Goal: Task Accomplishment & Management: Manage account settings

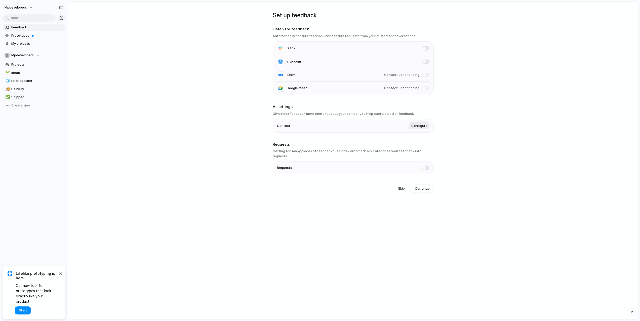
click at [220, 76] on main "Set up feedback Listen for feedback Automatically capture feedback and feature …" at bounding box center [353, 161] width 570 height 318
click at [13, 34] on span "Prototypes" at bounding box center [37, 35] width 52 height 5
click at [19, 64] on span "Projects" at bounding box center [37, 64] width 52 height 5
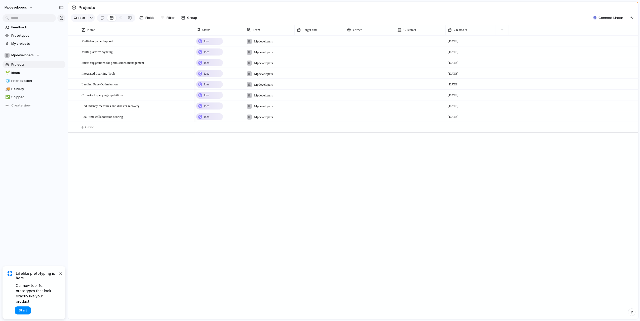
click at [211, 42] on div "Idea" at bounding box center [210, 41] width 26 height 6
click at [163, 162] on div "Idea Planned On track At risk Off track Paused Canceled Done" at bounding box center [320, 160] width 640 height 321
click at [104, 41] on span "Multi-language Support" at bounding box center [96, 41] width 31 height 6
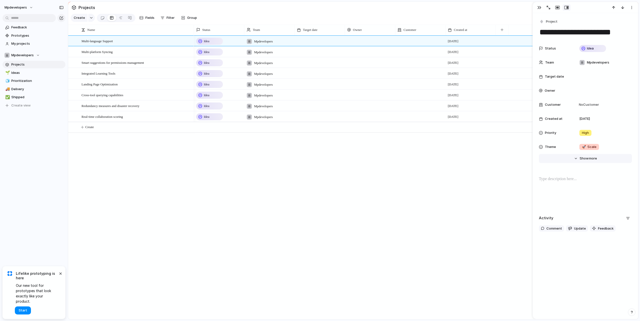
click at [590, 157] on span "more" at bounding box center [593, 158] width 8 height 5
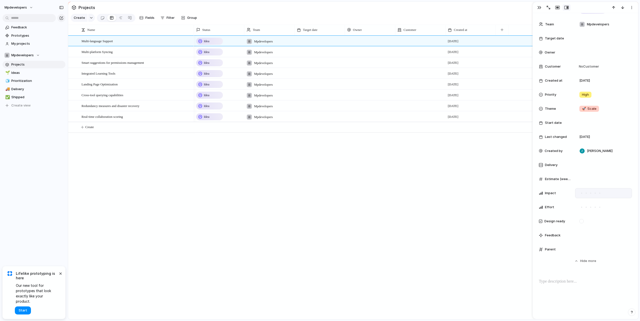
click at [605, 194] on div at bounding box center [603, 193] width 57 height 10
click at [598, 194] on div at bounding box center [599, 193] width 5 height 5
click at [594, 196] on div at bounding box center [603, 193] width 57 height 10
click at [582, 194] on div at bounding box center [581, 193] width 3 height 3
click at [577, 185] on div "Status Idea Team Mpdevelopers Target date Owner Customer No Customer Created at…" at bounding box center [585, 129] width 93 height 249
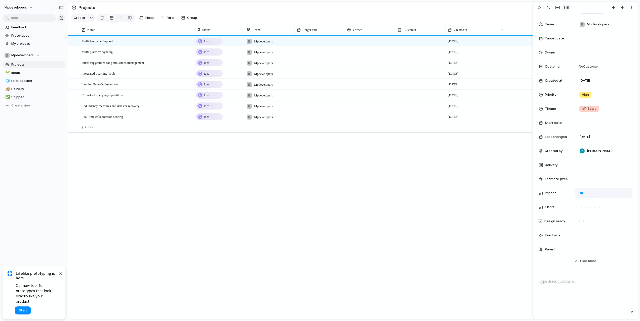
click at [580, 193] on div at bounding box center [581, 193] width 3 height 3
click at [581, 195] on div at bounding box center [581, 193] width 5 height 5
click at [563, 192] on div "Impact" at bounding box center [555, 193] width 32 height 5
click at [439, 202] on div "Idea Mpdevelopers [DATE] Idea Mpdevelopers [DATE] Idea Mpdevelopers [DATE] Idea…" at bounding box center [416, 177] width 444 height 284
click at [145, 42] on div "Multi-language Support" at bounding box center [136, 41] width 111 height 10
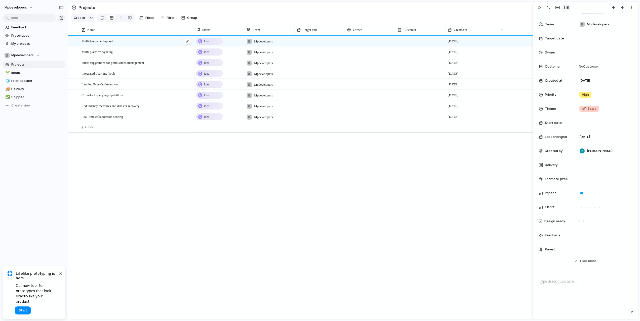
click at [104, 42] on span "Multi-language Support" at bounding box center [96, 41] width 31 height 6
click at [187, 185] on div "Multi-language Support Multi-platform Syncing Smart suggestions for permissions…" at bounding box center [353, 177] width 570 height 284
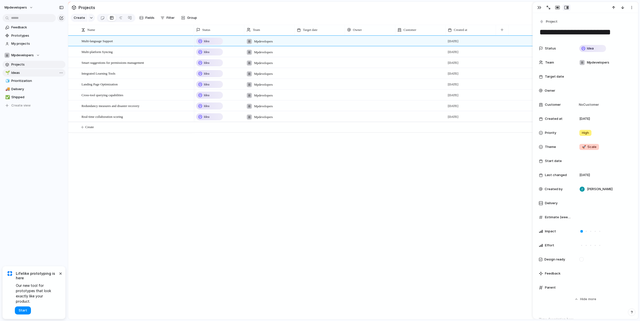
click at [21, 73] on span "Ideas" at bounding box center [37, 72] width 52 height 5
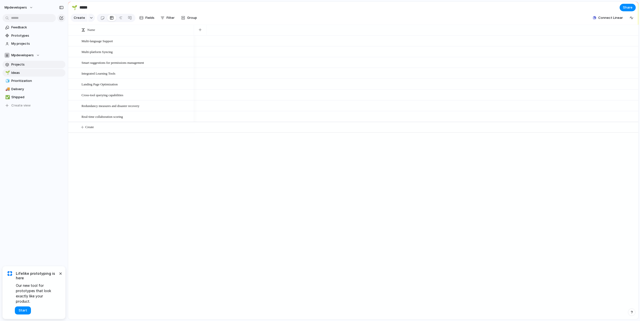
click at [17, 65] on span "Projects" at bounding box center [37, 64] width 52 height 5
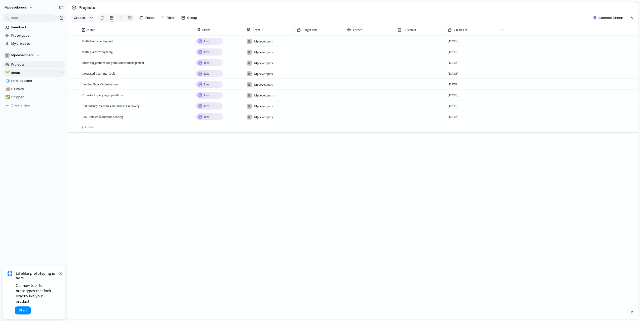
click at [15, 73] on span "Ideas" at bounding box center [37, 72] width 52 height 5
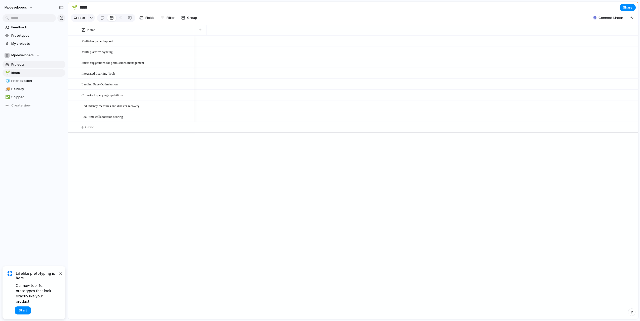
click at [21, 67] on span "Projects" at bounding box center [37, 64] width 52 height 5
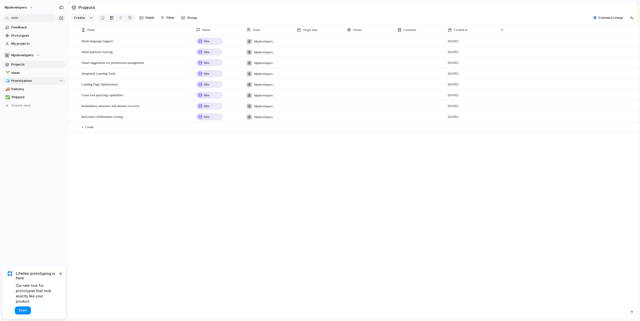
click at [34, 84] on link "🧊 Prioritization" at bounding box center [34, 81] width 63 height 8
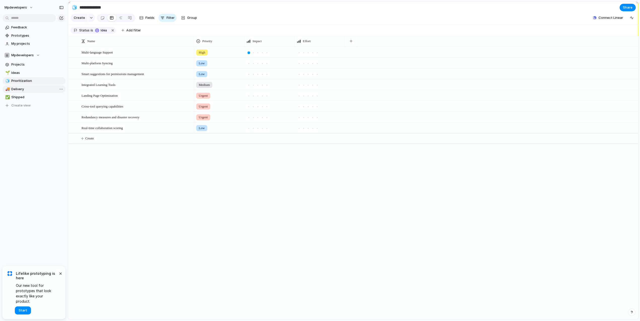
click at [17, 89] on span "Delivery" at bounding box center [37, 89] width 52 height 5
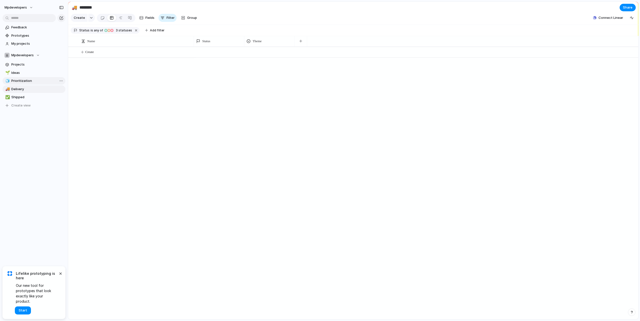
click at [15, 78] on span "Prioritization" at bounding box center [37, 80] width 52 height 5
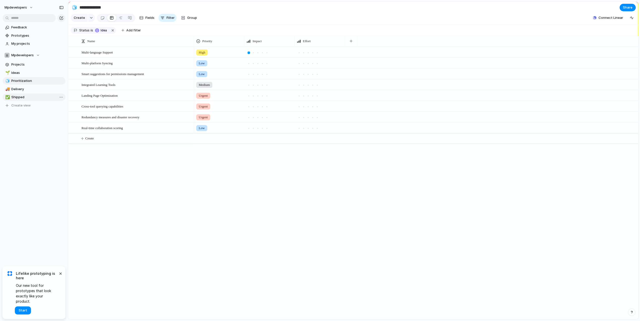
click at [18, 97] on span "Shipped" at bounding box center [37, 97] width 52 height 5
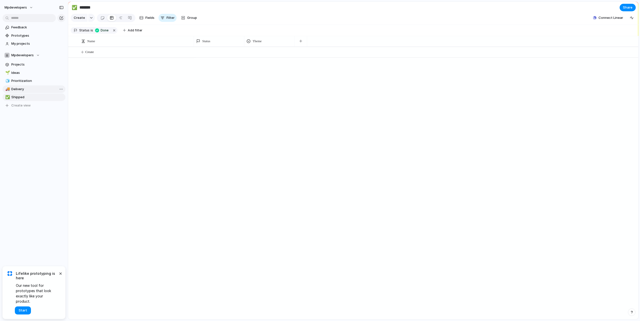
click at [19, 91] on span "Delivery" at bounding box center [37, 89] width 52 height 5
click at [23, 80] on span "Prioritization" at bounding box center [37, 80] width 52 height 5
type input "**********"
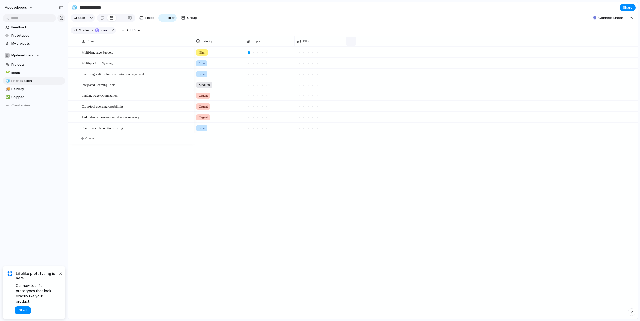
click at [352, 40] on div "button" at bounding box center [350, 41] width 3 height 3
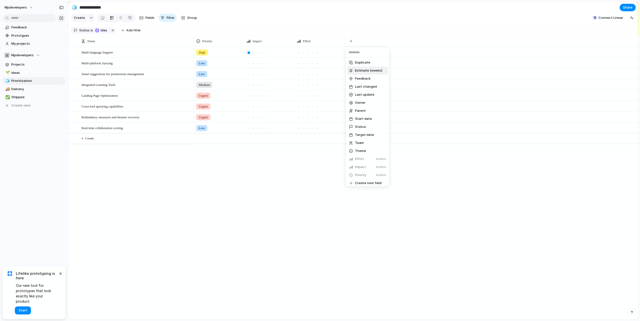
scroll to position [43, 0]
click at [366, 69] on span "Estimate (weeks)" at bounding box center [368, 68] width 27 height 5
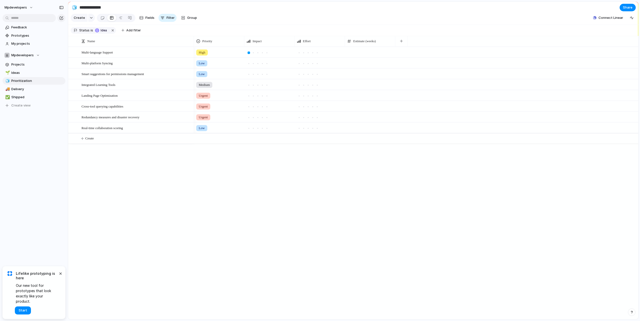
click at [358, 169] on div "High Low Low Medium Urgent Urgent Urgent Low" at bounding box center [416, 183] width 444 height 273
click at [355, 52] on div at bounding box center [370, 52] width 50 height 10
type input "*"
type input "***"
click at [361, 45] on div "Estimate (weeks)" at bounding box center [370, 41] width 48 height 11
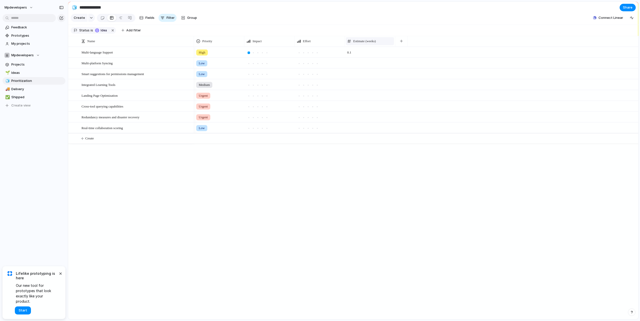
click at [362, 40] on span "Estimate (weeks)" at bounding box center [364, 41] width 23 height 5
click at [379, 41] on div "Modify Hide Sort ascending Sort descending" at bounding box center [320, 160] width 640 height 321
click at [395, 40] on div at bounding box center [394, 41] width 3 height 11
click at [398, 40] on button "button" at bounding box center [401, 41] width 10 height 9
click at [328, 185] on div "Created at Created by Customer Delivery Design ready Duplicate Feedback Last ch…" at bounding box center [320, 160] width 640 height 321
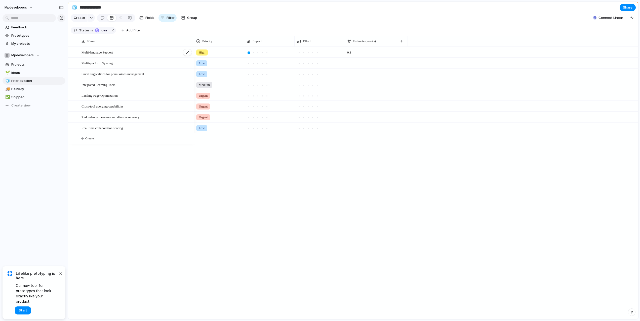
click at [94, 51] on span "Multi-language Support" at bounding box center [96, 52] width 31 height 6
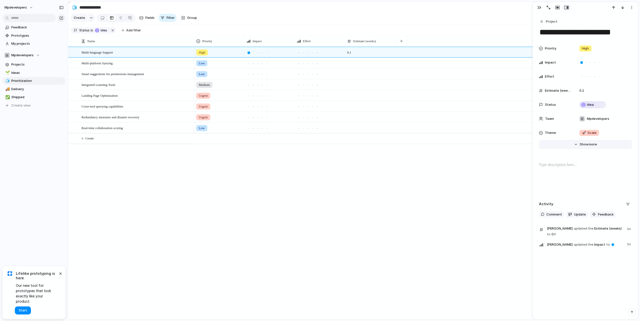
click at [579, 144] on button "Hide Show more" at bounding box center [585, 144] width 93 height 9
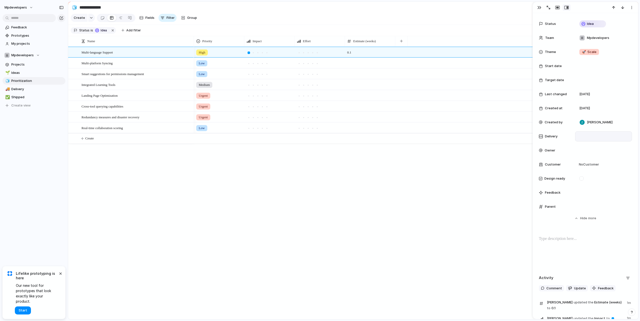
scroll to position [83, 0]
click at [544, 134] on div "Delivery" at bounding box center [555, 134] width 32 height 5
click at [540, 134] on div at bounding box center [541, 134] width 4 height 4
click at [595, 133] on div at bounding box center [603, 134] width 52 height 6
click at [578, 137] on div at bounding box center [603, 134] width 57 height 10
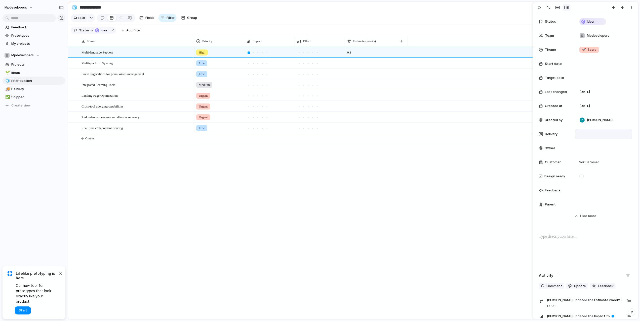
click at [584, 134] on div at bounding box center [603, 134] width 52 height 6
click at [562, 145] on div "Owner" at bounding box center [585, 148] width 93 height 10
click at [585, 148] on div "[PERSON_NAME]" at bounding box center [320, 160] width 640 height 321
click at [585, 148] on div at bounding box center [603, 149] width 52 height 6
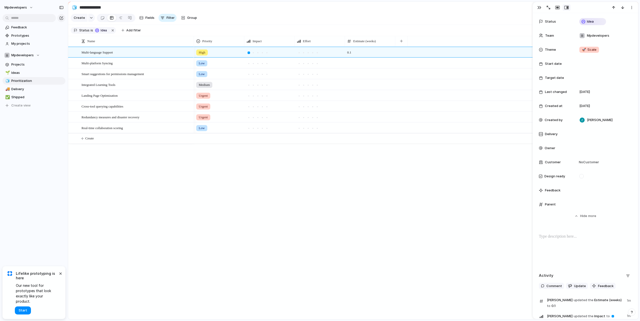
click at [585, 133] on div "[PERSON_NAME]" at bounding box center [320, 160] width 640 height 321
click at [586, 133] on div at bounding box center [603, 134] width 52 height 6
click at [550, 160] on span "Customer" at bounding box center [553, 162] width 16 height 5
click at [567, 165] on div "Type to add a company" at bounding box center [320, 160] width 640 height 321
click at [563, 177] on span "Design ready" at bounding box center [554, 176] width 21 height 5
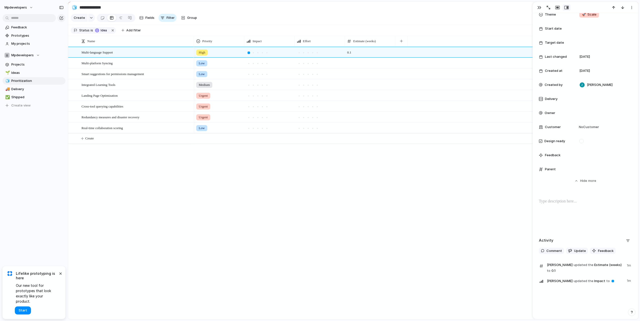
scroll to position [120, 0]
click at [580, 167] on div at bounding box center [603, 168] width 52 height 6
click at [567, 181] on div "Use the create dropdown to add your first parent" at bounding box center [320, 160] width 640 height 321
click at [569, 181] on button "Hide Show more" at bounding box center [585, 178] width 93 height 9
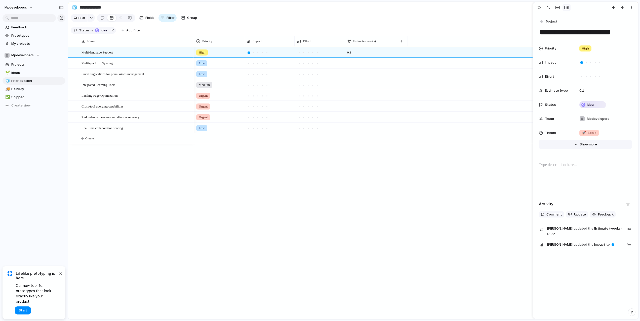
scroll to position [0, 0]
click at [571, 191] on div at bounding box center [585, 178] width 93 height 32
click at [500, 195] on div "High 0.1 Low Low Medium Urgent Urgent Urgent Low" at bounding box center [416, 183] width 444 height 273
click at [529, 15] on section "Create Fields Filter Group Zoom Collapse Connect Linear" at bounding box center [353, 19] width 570 height 12
click at [490, 51] on div "High 0.1" at bounding box center [416, 52] width 444 height 11
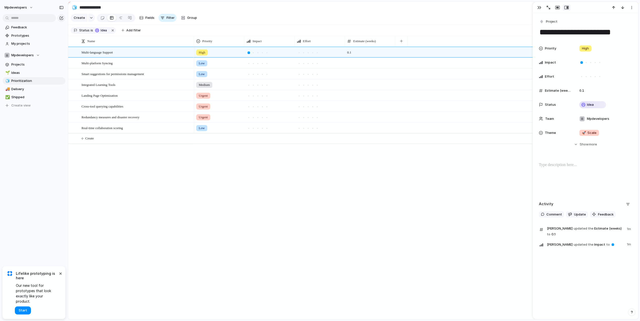
click at [472, 150] on div "High 0.1 Low Low Medium Urgent Urgent Urgent Low" at bounding box center [416, 183] width 444 height 273
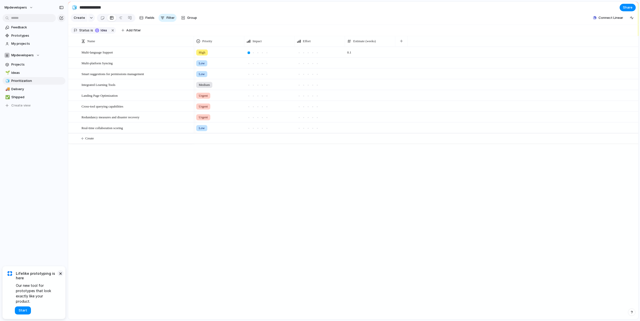
click at [60, 277] on button "×" at bounding box center [60, 274] width 6 height 6
click at [26, 8] on span "mpdevelopers" at bounding box center [16, 7] width 22 height 5
click at [20, 14] on ul "Settings Invite members Change theme Sign out" at bounding box center [25, 31] width 44 height 35
click at [19, 16] on li "Settings" at bounding box center [25, 19] width 42 height 8
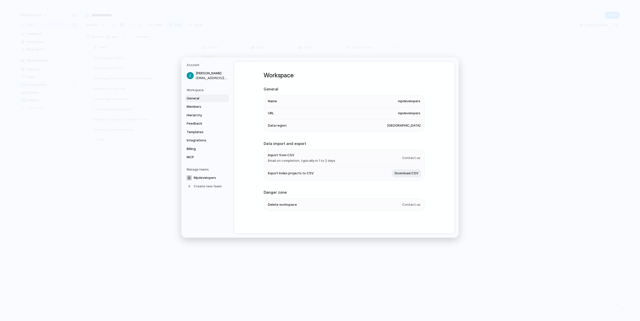
scroll to position [0, 0]
click at [204, 102] on link "General" at bounding box center [207, 99] width 44 height 8
click at [202, 103] on link "Members" at bounding box center [207, 107] width 44 height 8
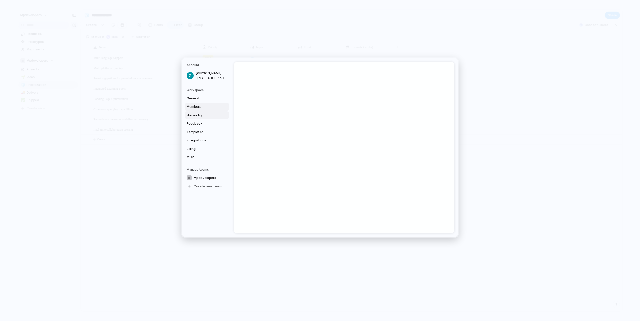
click at [195, 114] on span "Hierarchy" at bounding box center [203, 115] width 32 height 5
click at [200, 124] on span "Feedback" at bounding box center [203, 123] width 32 height 5
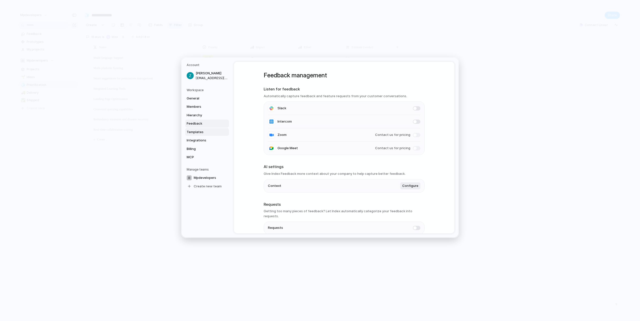
click at [203, 131] on span "Templates" at bounding box center [203, 132] width 32 height 5
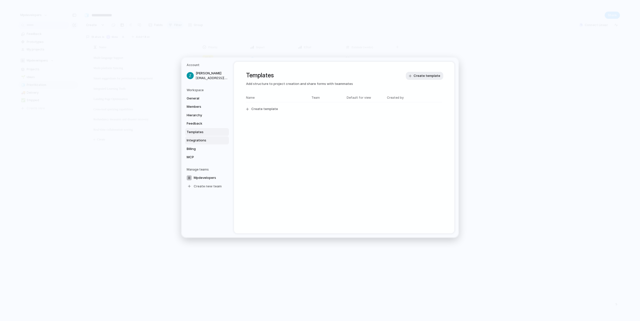
click at [197, 140] on span "Integrations" at bounding box center [203, 140] width 32 height 5
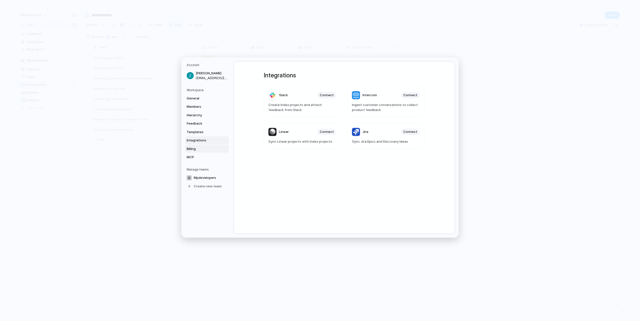
click at [199, 148] on span "Billing" at bounding box center [203, 149] width 32 height 5
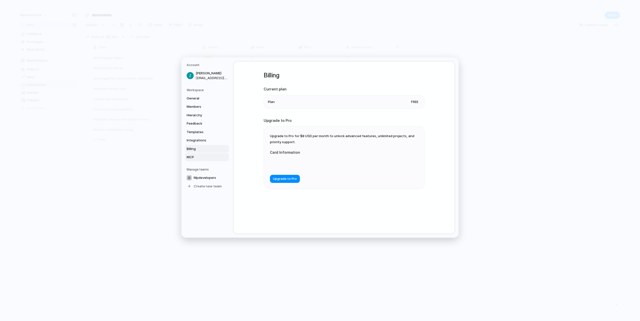
click at [197, 156] on span "MCP" at bounding box center [203, 157] width 32 height 5
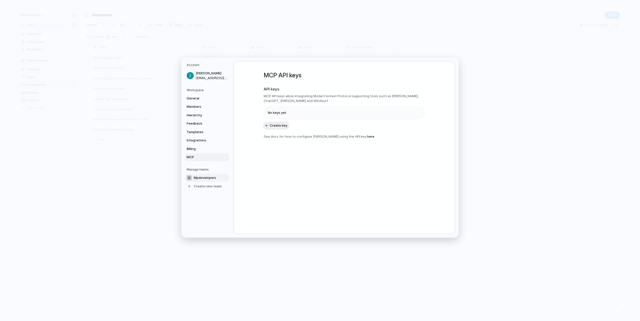
click at [203, 177] on span "Mpdevelopers" at bounding box center [205, 177] width 22 height 5
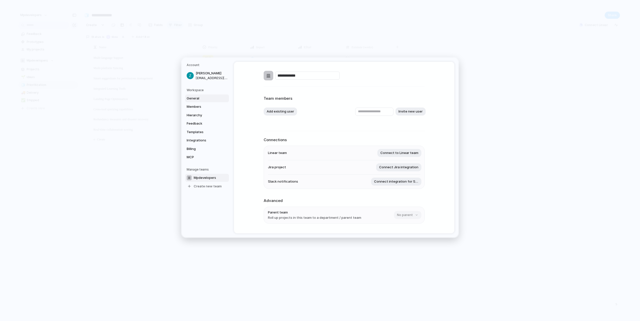
click at [195, 100] on span "General" at bounding box center [203, 98] width 32 height 5
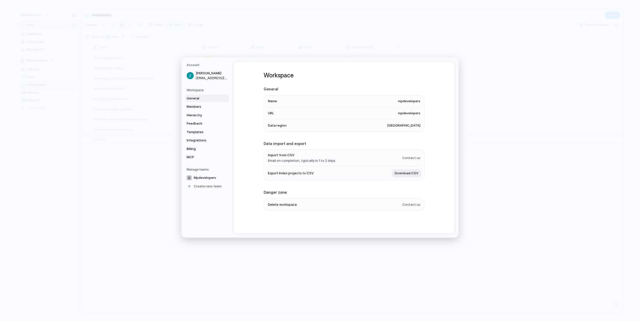
scroll to position [0, 0]
click at [213, 105] on span "Members" at bounding box center [203, 106] width 32 height 5
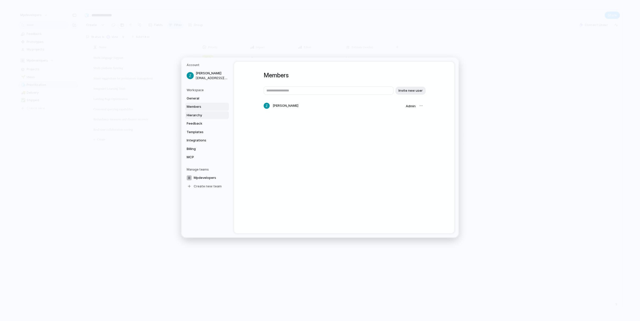
click at [207, 114] on span "Hierarchy" at bounding box center [203, 115] width 32 height 5
click at [198, 125] on span "Feedback" at bounding box center [203, 123] width 32 height 5
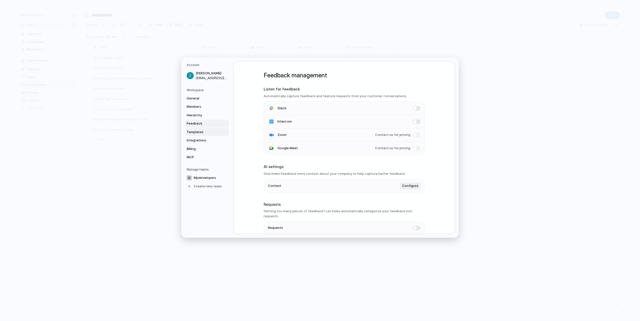
click at [197, 128] on link "Templates" at bounding box center [207, 132] width 44 height 8
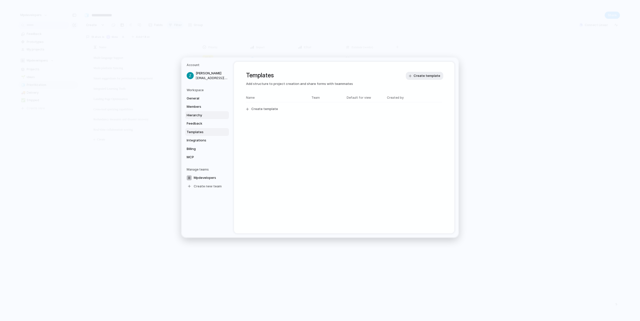
click at [212, 117] on span "Hierarchy" at bounding box center [203, 115] width 32 height 5
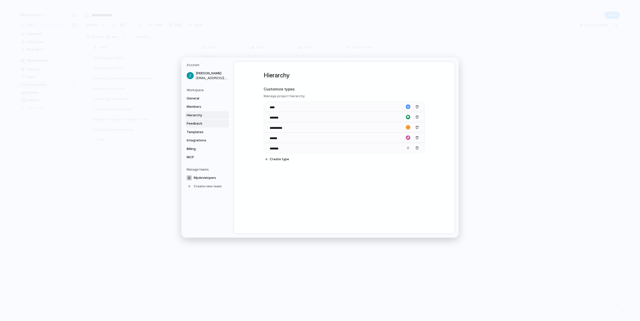
click at [203, 121] on span "Feedback" at bounding box center [203, 123] width 32 height 5
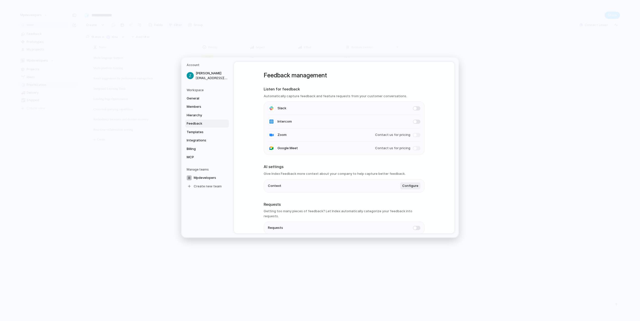
click at [200, 127] on link "Feedback" at bounding box center [207, 124] width 44 height 8
click at [200, 129] on link "Templates" at bounding box center [207, 132] width 44 height 8
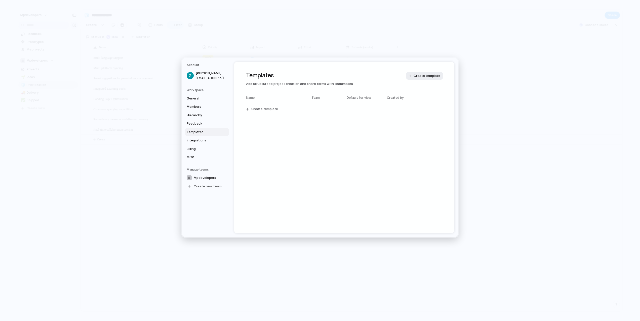
click at [197, 136] on link "Templates" at bounding box center [207, 132] width 44 height 8
click at [195, 144] on link "Integrations" at bounding box center [207, 141] width 44 height 8
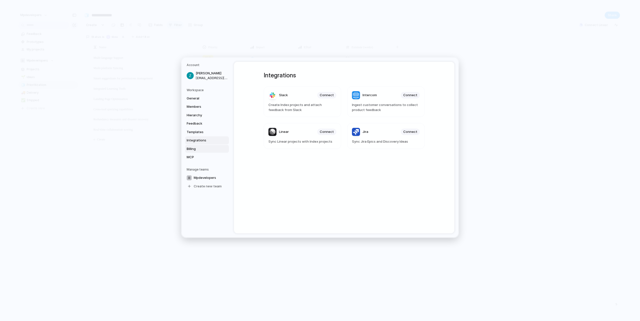
click at [195, 148] on span "Billing" at bounding box center [203, 149] width 32 height 5
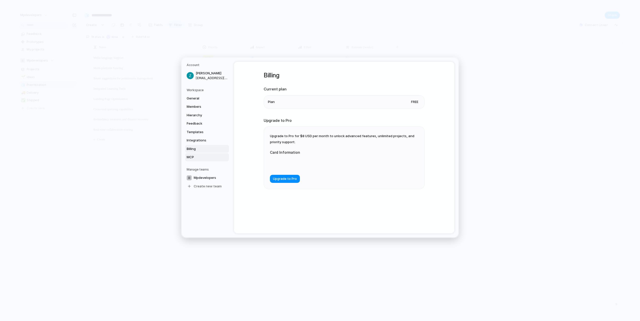
click at [191, 155] on span "MCP" at bounding box center [203, 157] width 32 height 5
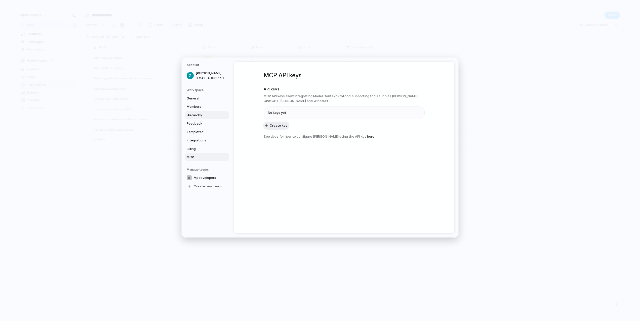
click at [206, 116] on span "Hierarchy" at bounding box center [203, 115] width 32 height 5
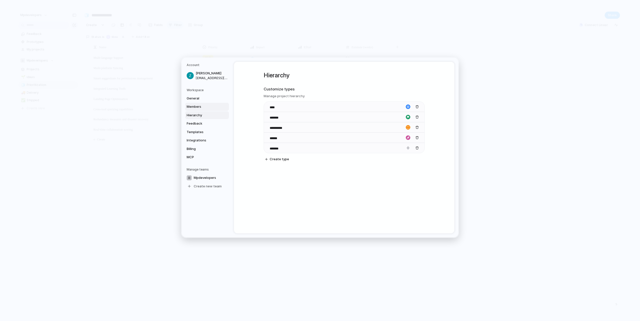
click at [197, 107] on span "Members" at bounding box center [203, 106] width 32 height 5
click at [201, 180] on span "Mpdevelopers" at bounding box center [205, 177] width 22 height 5
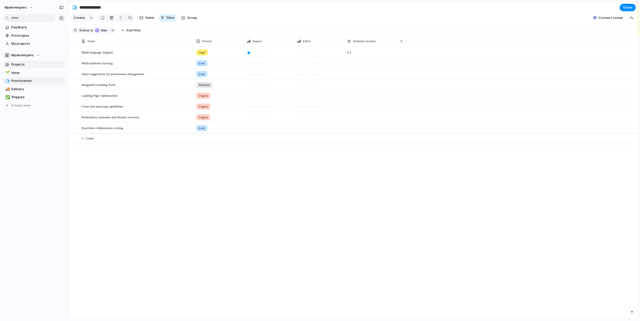
click at [15, 63] on span "Projects" at bounding box center [37, 64] width 52 height 5
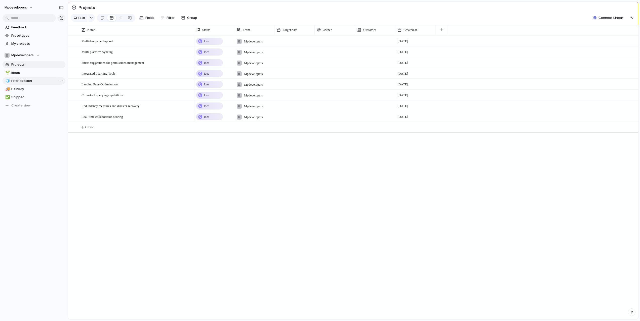
click at [15, 80] on span "Prioritization" at bounding box center [37, 80] width 52 height 5
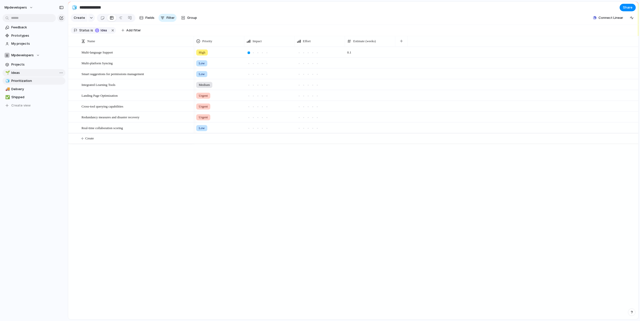
click at [19, 72] on span "Ideas" at bounding box center [37, 72] width 52 height 5
type input "*****"
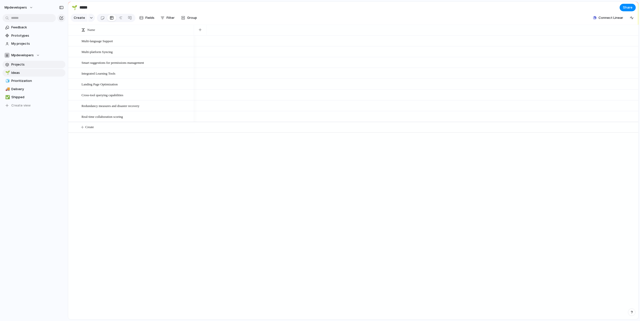
click at [18, 67] on span "Projects" at bounding box center [37, 64] width 52 height 5
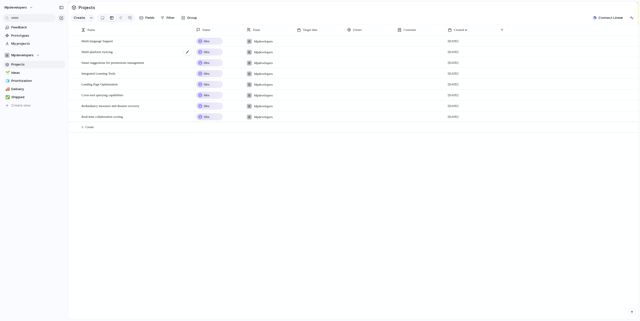
click at [121, 49] on div "Multi-platform Syncing" at bounding box center [136, 52] width 111 height 10
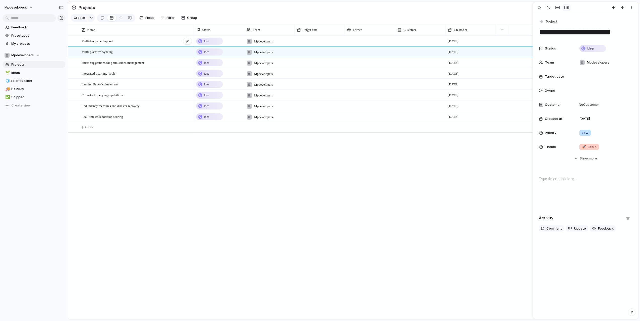
click at [106, 38] on span "Multi-language Support" at bounding box center [96, 41] width 31 height 6
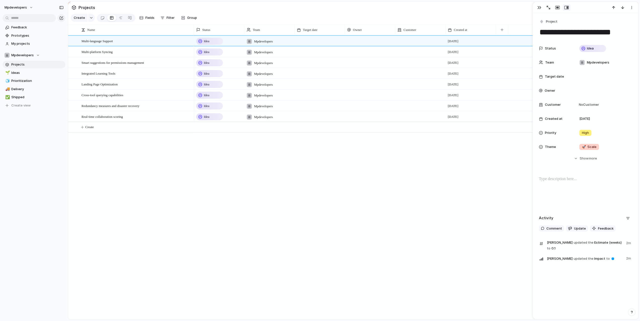
click at [453, 176] on div "Idea Mpdevelopers [DATE] Idea Mpdevelopers [DATE] Idea Mpdevelopers [DATE] Idea…" at bounding box center [416, 177] width 444 height 284
click at [631, 8] on div "button" at bounding box center [631, 8] width 4 height 4
click at [534, 10] on div "Mark as duplicate Delete" at bounding box center [320, 160] width 640 height 321
click at [540, 10] on button "button" at bounding box center [539, 7] width 8 height 7
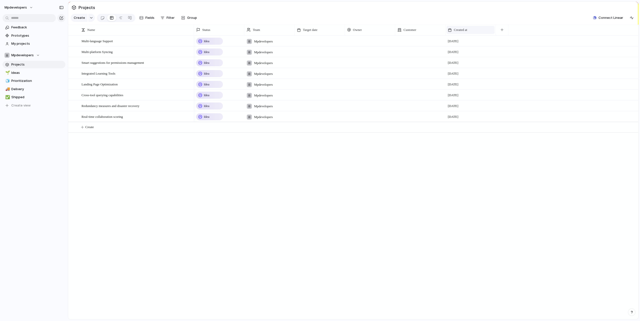
click at [492, 28] on div "Created at" at bounding box center [470, 29] width 46 height 5
click at [501, 29] on div "Modify Hide Sort ascending Sort descending" at bounding box center [320, 160] width 640 height 321
click at [503, 29] on div "button" at bounding box center [501, 29] width 3 height 3
click at [414, 176] on div "Created by Delivery Design ready Duplicate Effort Estimate (weeks) Feedback Imp…" at bounding box center [320, 160] width 640 height 321
click at [19, 72] on span "Ideas" at bounding box center [37, 72] width 52 height 5
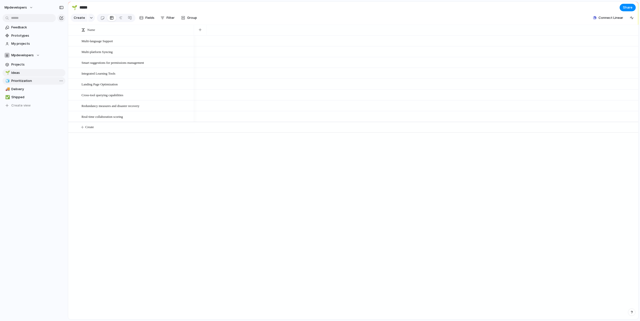
click at [19, 78] on span "Prioritization" at bounding box center [37, 80] width 52 height 5
type input "**********"
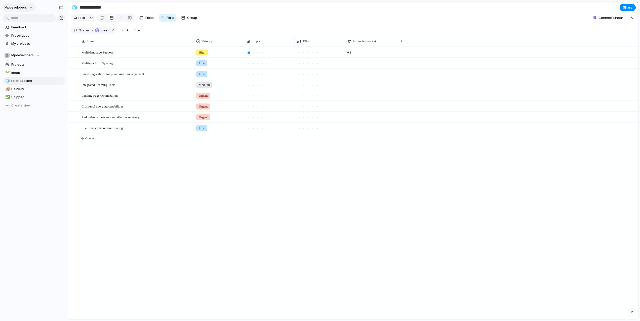
click at [20, 11] on button "mpdevelopers" at bounding box center [18, 8] width 33 height 8
click at [165, 174] on div "Settings Invite members Change theme Sign out" at bounding box center [320, 160] width 640 height 321
click at [411, 15] on section "Create Fields Filter Group Zoom Collapse Connect Linear" at bounding box center [353, 19] width 570 height 12
click at [24, 6] on span "mpdevelopers" at bounding box center [16, 7] width 22 height 5
click at [42, 130] on div "Settings Invite members Change theme Sign out" at bounding box center [320, 160] width 640 height 321
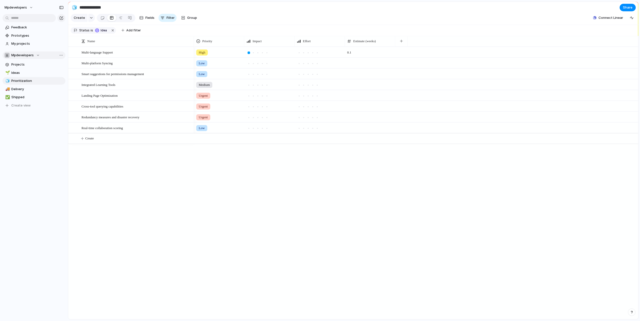
click at [31, 58] on button "Mpdevelopers" at bounding box center [34, 56] width 63 height 8
click at [31, 57] on div "Mpdevelopers Create new team" at bounding box center [320, 160] width 640 height 321
click at [31, 57] on span "Mpdevelopers" at bounding box center [22, 55] width 22 height 5
click at [24, 66] on span "Projects" at bounding box center [37, 64] width 52 height 5
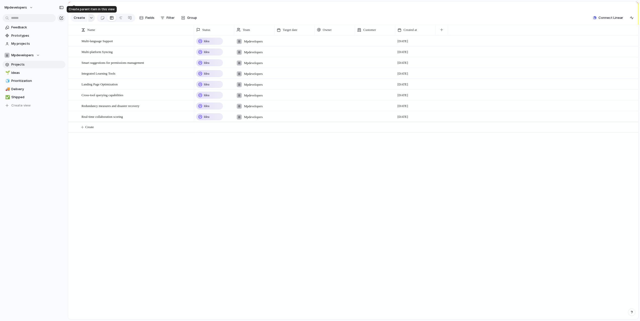
click at [89, 17] on div "button" at bounding box center [91, 18] width 4 height 2
click at [151, 17] on span "Fields" at bounding box center [149, 17] width 9 height 5
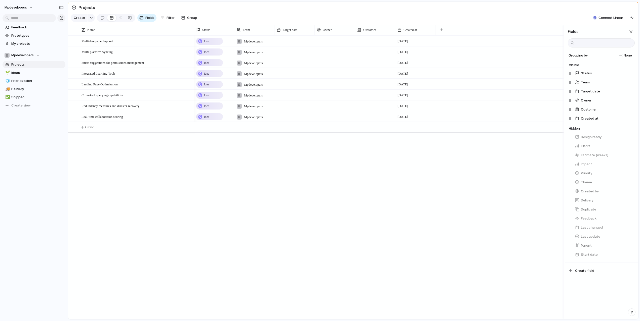
click at [155, 163] on div "Multi-language Support Multi-platform Syncing Smart suggestions for permissions…" at bounding box center [315, 177] width 495 height 284
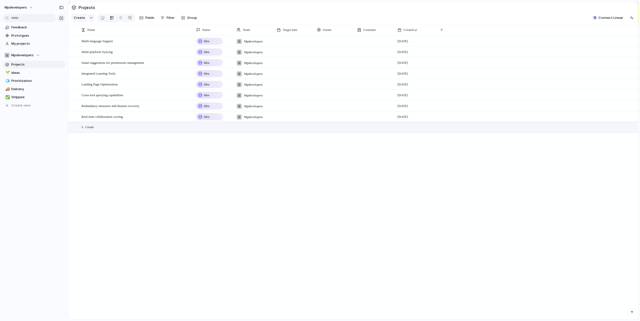
click at [80, 129] on button "Create" at bounding box center [359, 127] width 572 height 10
click at [212, 41] on div "Idea" at bounding box center [210, 41] width 26 height 6
click at [141, 45] on div "Multi-language Support" at bounding box center [136, 41] width 111 height 10
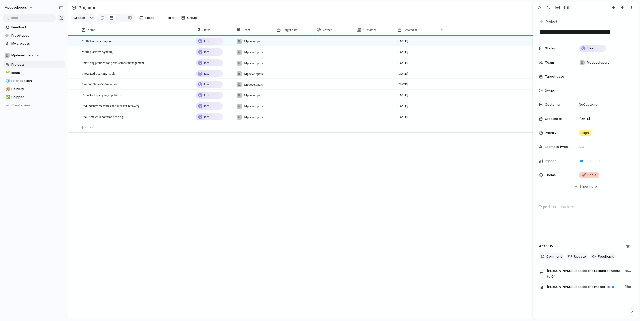
click at [308, 38] on div at bounding box center [295, 37] width 40 height 3
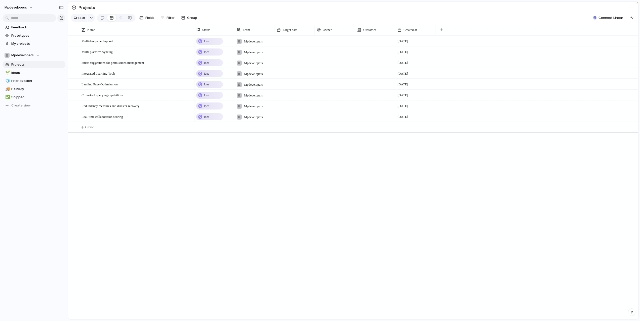
click at [308, 38] on div at bounding box center [295, 37] width 40 height 3
click at [293, 38] on div at bounding box center [295, 37] width 40 height 3
click at [339, 39] on div at bounding box center [335, 41] width 40 height 10
click at [375, 36] on div "[PERSON_NAME]" at bounding box center [320, 160] width 640 height 321
click at [371, 41] on div at bounding box center [375, 41] width 40 height 10
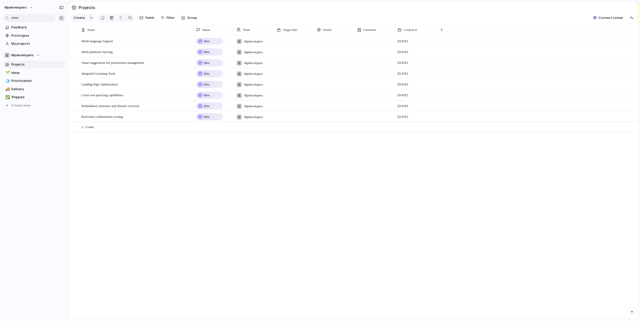
click at [470, 28] on div "Status Team Target date Owner Customer Created at" at bounding box center [416, 30] width 444 height 11
click at [633, 14] on button "button" at bounding box center [631, 18] width 8 height 8
click at [629, 31] on div "button" at bounding box center [630, 32] width 6 height 6
click at [634, 315] on button "button" at bounding box center [631, 313] width 8 height 8
click at [171, 21] on button "Filter" at bounding box center [167, 18] width 18 height 8
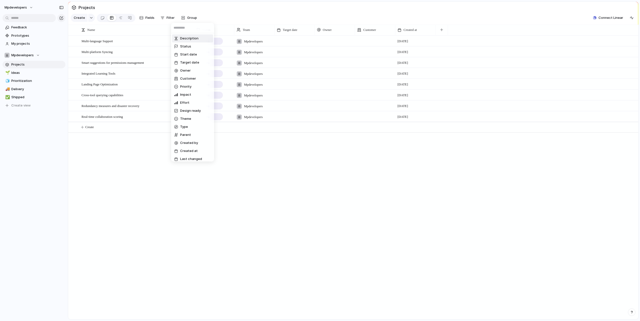
click at [161, 21] on div "Description Status Start date Target date Owner Customer Priority Impact Effort…" at bounding box center [320, 160] width 640 height 321
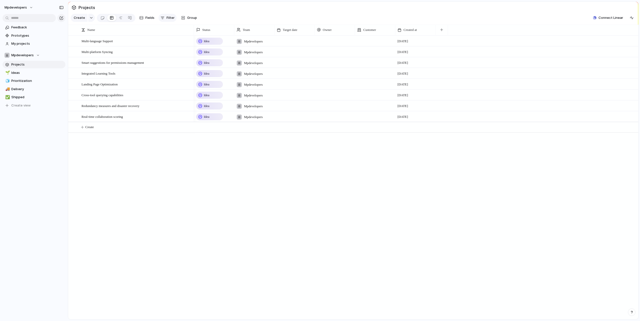
click at [165, 19] on button "Filter" at bounding box center [167, 18] width 18 height 8
click at [146, 15] on span "Fields" at bounding box center [149, 17] width 9 height 5
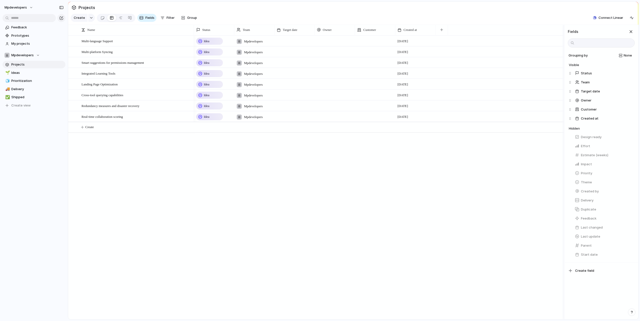
drag, startPoint x: 578, startPoint y: 146, endPoint x: 578, endPoint y: 96, distance: 50.3
click at [578, 96] on div "Grouping by None Visible Status Team Target date Owner Customer Created at To p…" at bounding box center [600, 155] width 73 height 215
click at [629, 146] on div "button" at bounding box center [629, 146] width 4 height 4
click at [629, 163] on div "button" at bounding box center [629, 164] width 4 height 4
click at [627, 171] on button "button" at bounding box center [629, 173] width 7 height 7
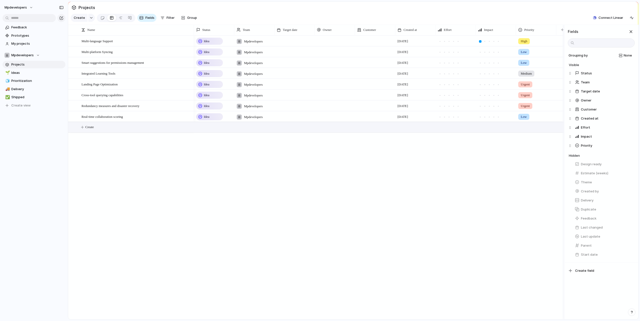
scroll to position [0, 5]
click at [629, 182] on div "button" at bounding box center [629, 183] width 4 height 4
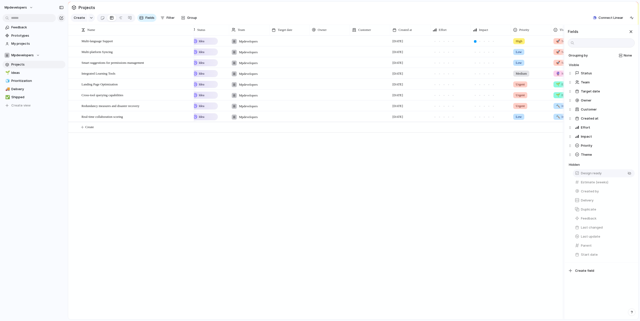
scroll to position [0, 45]
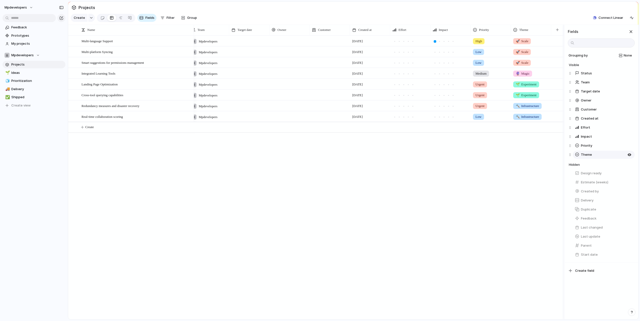
click at [579, 154] on div "Theme" at bounding box center [582, 154] width 17 height 5
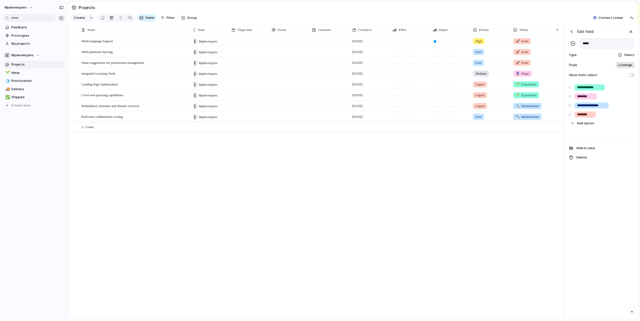
click at [571, 32] on div "button" at bounding box center [571, 31] width 5 height 5
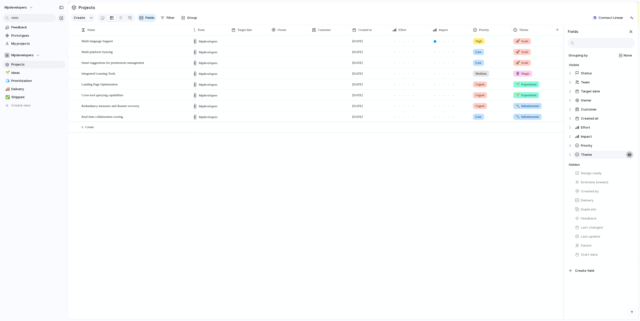
click at [628, 153] on div "button" at bounding box center [629, 155] width 4 height 4
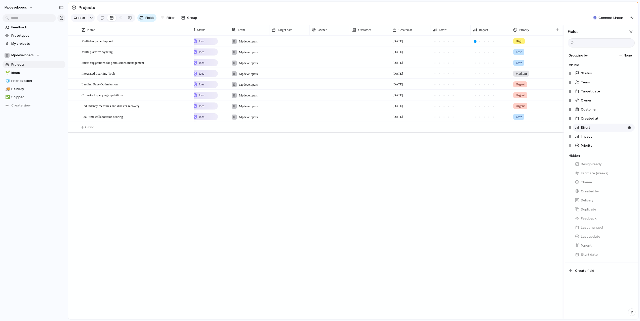
click at [603, 128] on button "Effort" at bounding box center [603, 128] width 62 height 8
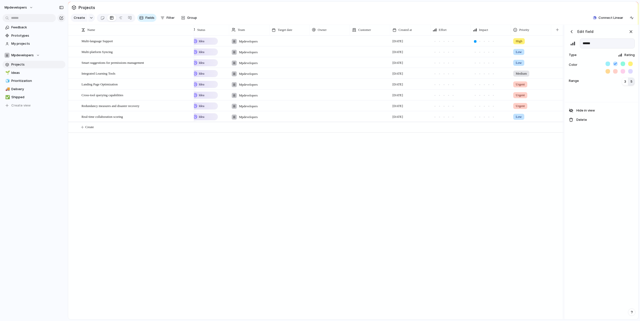
click at [573, 31] on div "button" at bounding box center [571, 31] width 5 height 5
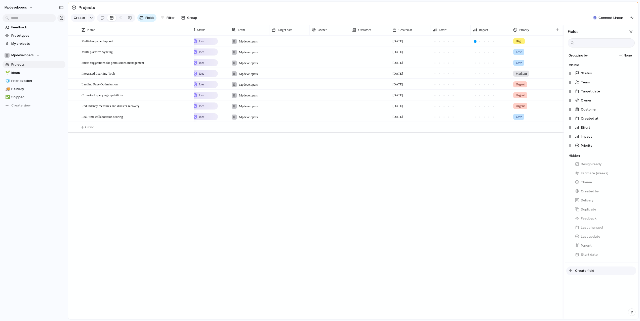
click at [588, 272] on span "Create field" at bounding box center [584, 270] width 19 height 5
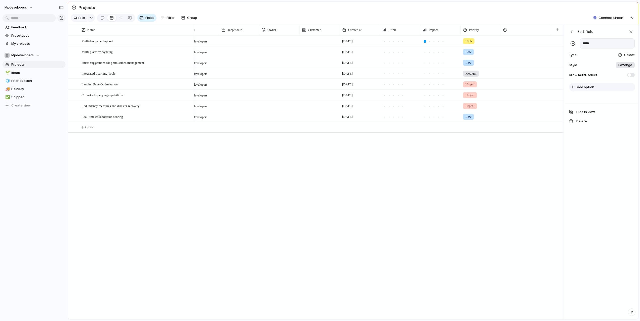
type input "*****"
click at [590, 89] on span "Add option" at bounding box center [584, 87] width 17 height 5
click at [572, 32] on div "button" at bounding box center [571, 31] width 5 height 5
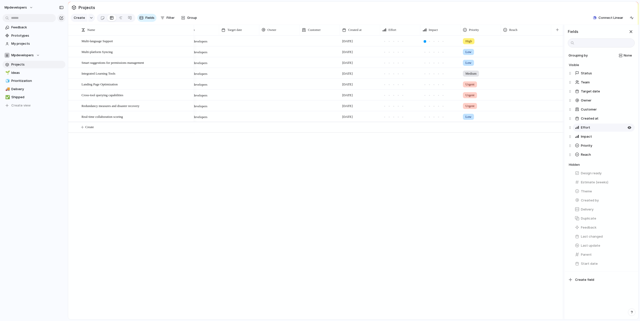
click at [583, 127] on span "Effort" at bounding box center [584, 127] width 9 height 5
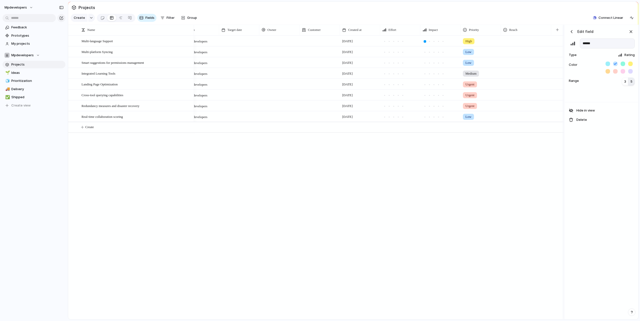
click at [397, 46] on div "Idea Mpdevelopers [DATE] High" at bounding box center [351, 40] width 425 height 11
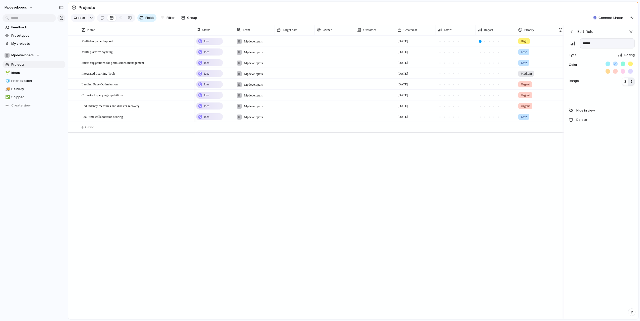
scroll to position [0, 0]
click at [450, 40] on div at bounding box center [448, 41] width 5 height 5
click at [457, 40] on div at bounding box center [458, 41] width 3 height 3
click at [456, 51] on div at bounding box center [458, 52] width 5 height 5
click at [438, 62] on div at bounding box center [439, 63] width 5 height 5
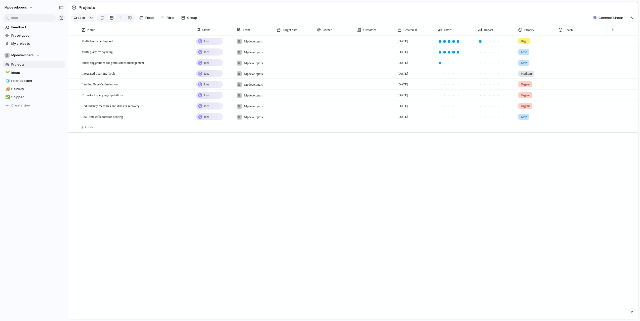
click at [456, 54] on div at bounding box center [458, 52] width 5 height 5
click at [436, 159] on div "Idea Mpdevelopers [DATE] High Idea Mpdevelopers [DATE] Low Idea Mpdevelopers [D…" at bounding box center [416, 177] width 444 height 284
click at [568, 28] on span "Reach" at bounding box center [568, 29] width 8 height 5
click at [576, 41] on span "Modify" at bounding box center [571, 41] width 11 height 5
click at [443, 28] on div "Effort" at bounding box center [454, 29] width 35 height 5
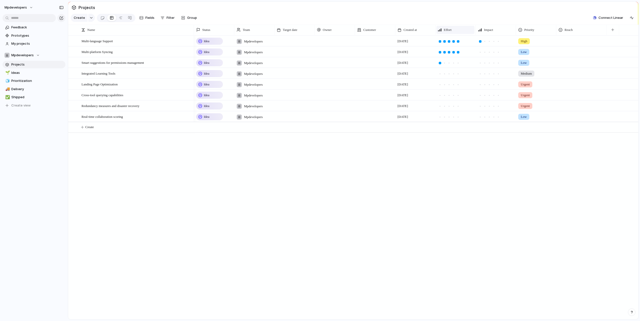
click at [450, 33] on div "Effort" at bounding box center [455, 30] width 38 height 8
click at [453, 42] on span "Modify" at bounding box center [451, 40] width 11 height 5
click at [632, 81] on button "5" at bounding box center [631, 82] width 7 height 8
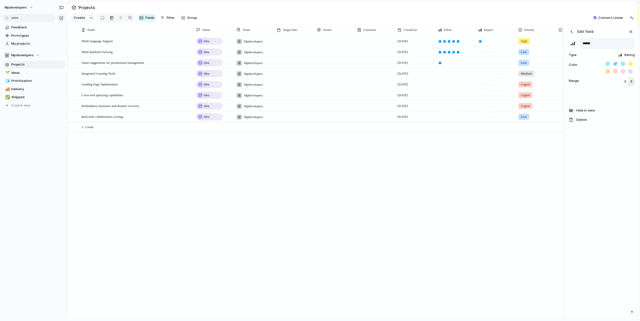
click at [632, 81] on button "5" at bounding box center [631, 82] width 7 height 8
click at [528, 30] on span "Priority" at bounding box center [529, 29] width 10 height 5
click at [569, 29] on div "Modify Hide Sort ascending Sort descending" at bounding box center [320, 160] width 640 height 321
click at [565, 30] on span "Reach" at bounding box center [568, 29] width 8 height 5
click at [573, 42] on span "Modify" at bounding box center [571, 40] width 11 height 5
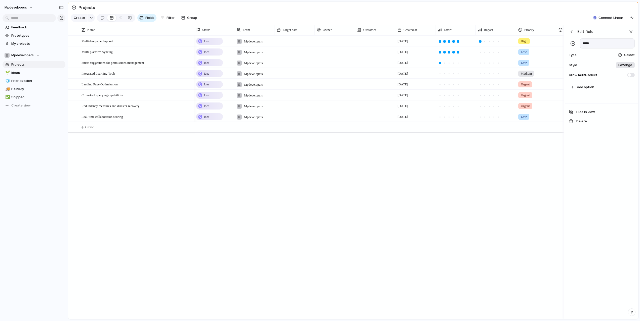
click at [628, 53] on span "Select" at bounding box center [629, 55] width 11 height 5
click at [607, 147] on span "Rating" at bounding box center [606, 148] width 10 height 5
click at [632, 80] on span "5" at bounding box center [631, 81] width 2 height 5
click at [526, 146] on div "Idea Mpdevelopers [DATE] High Idea Mpdevelopers [DATE] Low Idea Mpdevelopers [D…" at bounding box center [379, 177] width 370 height 284
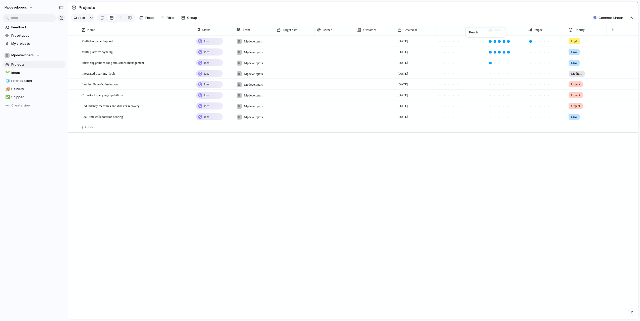
drag, startPoint x: 572, startPoint y: 31, endPoint x: 468, endPoint y: 28, distance: 104.6
click at [449, 158] on div "Idea Mpdevelopers [DATE] High Idea Mpdevelopers [DATE] Low Idea Mpdevelopers [D…" at bounding box center [416, 177] width 444 height 284
click at [459, 41] on div at bounding box center [458, 41] width 3 height 3
click at [485, 30] on div at bounding box center [485, 30] width 3 height 11
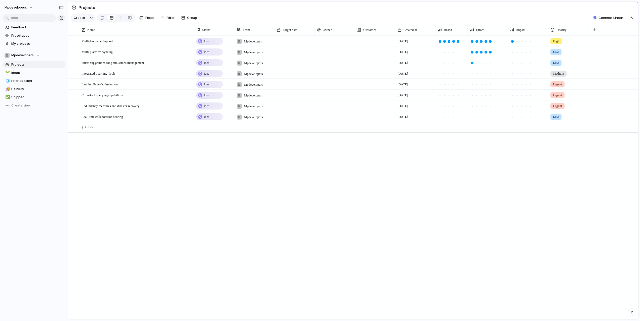
click at [508, 30] on div at bounding box center [507, 30] width 3 height 11
click at [494, 187] on div "Idea Mpdevelopers [DATE] High Idea Mpdevelopers [DATE] Low Idea Mpdevelopers [D…" at bounding box center [416, 177] width 444 height 284
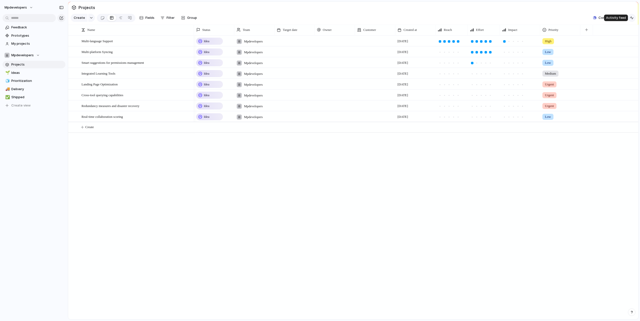
click at [631, 19] on div "button" at bounding box center [631, 18] width 4 height 4
click at [632, 16] on div "button" at bounding box center [631, 18] width 4 height 4
click at [588, 29] on button "button" at bounding box center [586, 29] width 10 height 9
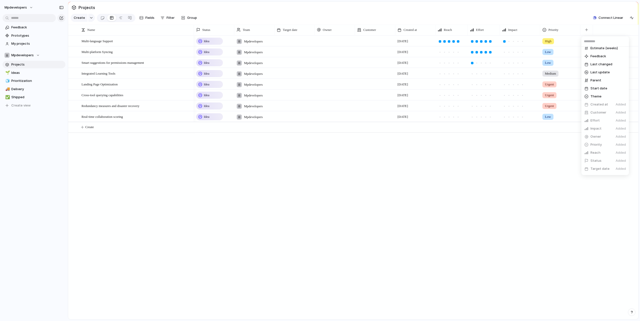
click at [368, 36] on div "Created by Delivery Design ready Duplicate Estimate (weeks) Feedback Last chang…" at bounding box center [320, 160] width 640 height 321
click at [363, 40] on div at bounding box center [375, 41] width 40 height 10
click at [282, 129] on div "Type to add a company" at bounding box center [320, 160] width 640 height 321
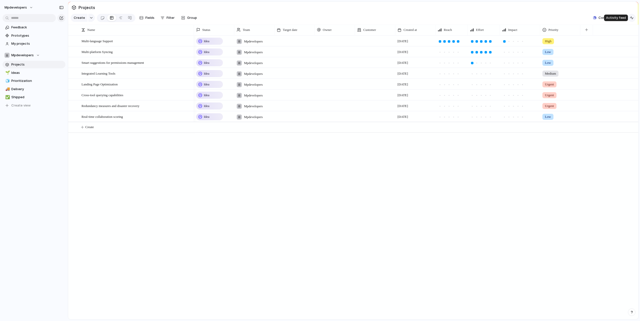
click at [632, 19] on div "button" at bounding box center [631, 18] width 4 height 4
click at [629, 33] on div "button" at bounding box center [630, 32] width 6 height 6
click at [586, 29] on div "button" at bounding box center [586, 29] width 3 height 3
click at [612, 159] on li "Team Added" at bounding box center [605, 162] width 46 height 8
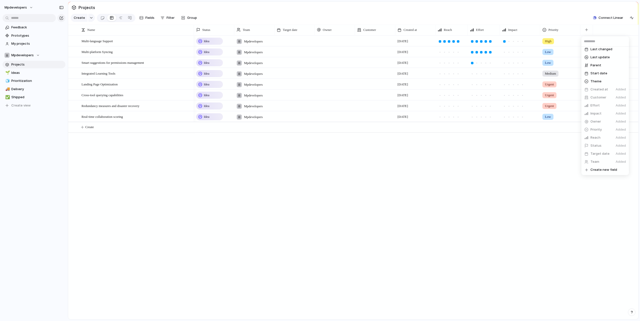
click at [603, 161] on li "Team Added" at bounding box center [605, 162] width 46 height 8
click at [620, 162] on span "Added" at bounding box center [620, 161] width 10 height 5
click at [595, 163] on span "Team" at bounding box center [594, 161] width 9 height 5
click at [554, 174] on div "Created by Delivery Design ready Duplicate Estimate (weeks) Feedback Last chang…" at bounding box center [320, 160] width 640 height 321
click at [142, 17] on div "button" at bounding box center [141, 18] width 4 height 4
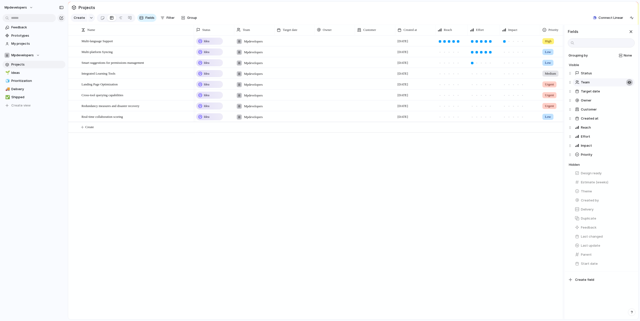
click at [628, 81] on div "button" at bounding box center [629, 82] width 4 height 4
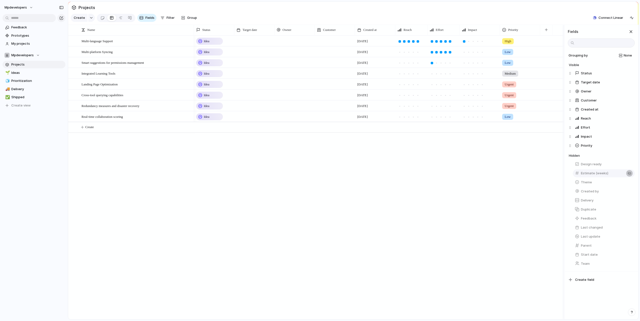
click at [630, 173] on div "button" at bounding box center [629, 173] width 4 height 4
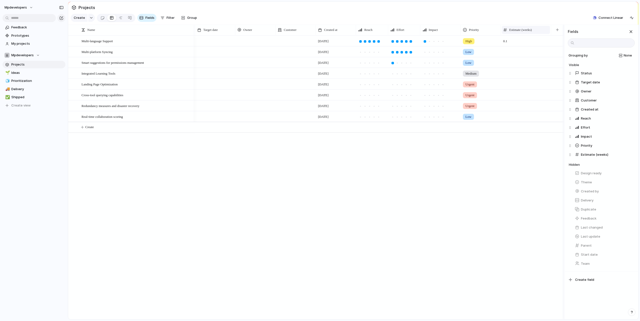
click at [537, 29] on div "Status Target date Owner Customer Created at Reach Effort Impact Priority" at bounding box center [359, 30] width 409 height 11
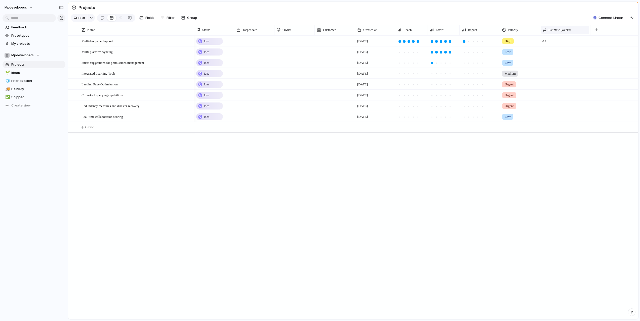
click at [581, 30] on div "Estimate (weeks)" at bounding box center [565, 29] width 46 height 5
click at [560, 41] on span "Modify" at bounding box center [555, 40] width 11 height 5
click at [603, 44] on input "**********" at bounding box center [606, 43] width 55 height 10
type input "**********"
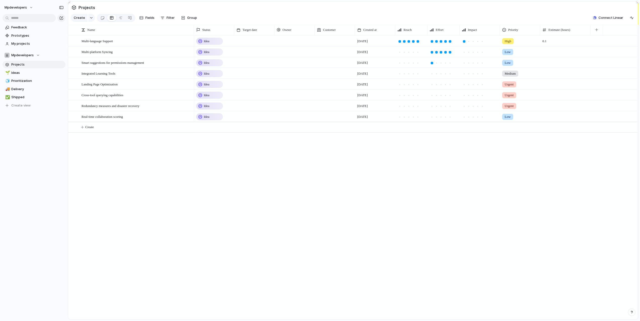
click at [490, 200] on div "Idea [DATE] High 0.1 Idea [DATE] Low Idea [DATE] Low Idea [DATE] Medium Idea [D…" at bounding box center [416, 177] width 444 height 284
click at [551, 39] on span "0.1" at bounding box center [565, 40] width 50 height 8
click at [547, 42] on input "***" at bounding box center [565, 42] width 50 height 12
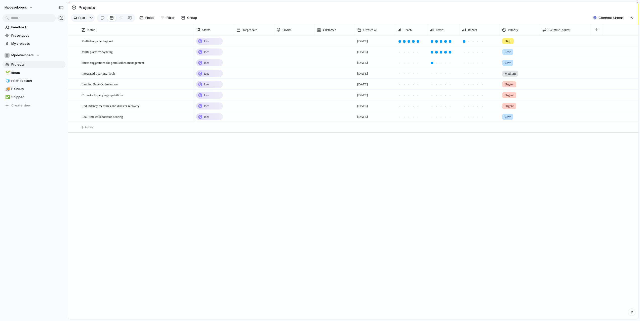
type input "*"
type input "***"
click at [409, 30] on span "Reach" at bounding box center [407, 29] width 8 height 5
click at [416, 15] on div "Modify Hide Sort ascending Sort descending" at bounding box center [320, 160] width 640 height 321
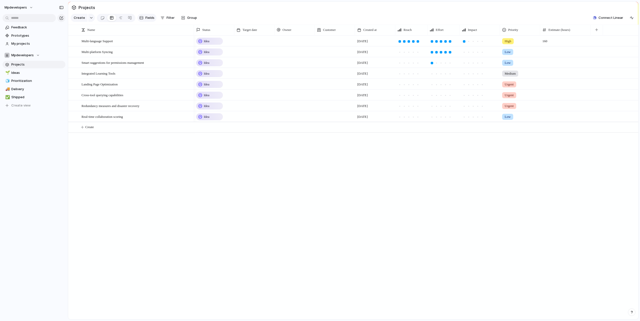
click at [147, 19] on span "Fields" at bounding box center [149, 17] width 9 height 5
click at [360, 249] on div "Idea [DATE] High 160 Idea [DATE] Low Idea [DATE] Low Idea [DATE] Medium Idea [D…" at bounding box center [416, 177] width 444 height 284
click at [22, 81] on span "Prioritization" at bounding box center [37, 80] width 52 height 5
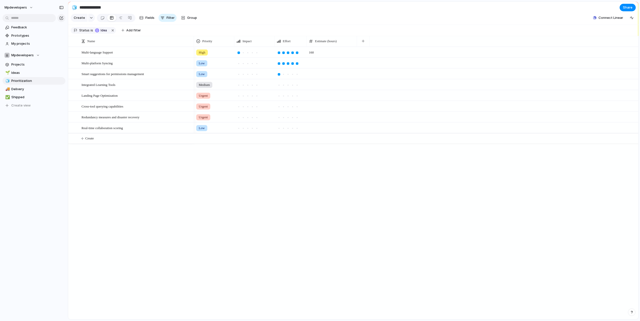
click at [100, 34] on div "Status is Idea Add filter" at bounding box center [107, 30] width 73 height 9
click at [101, 32] on span "Idea" at bounding box center [104, 30] width 7 height 5
click at [120, 60] on span "Planned" at bounding box center [124, 59] width 13 height 5
click at [203, 31] on div "Idea Planned On track At risk Off track Paused Canceled Done" at bounding box center [320, 160] width 640 height 321
click at [192, 20] on span "Group" at bounding box center [192, 17] width 10 height 5
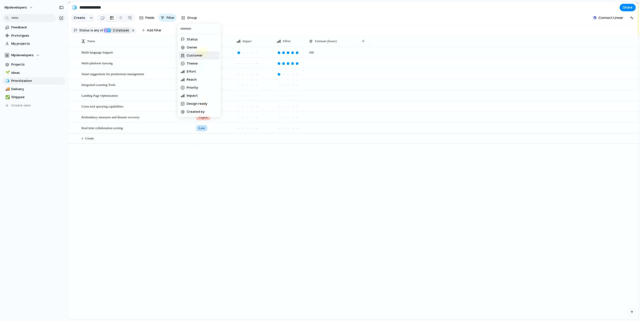
click at [201, 56] on span "Customer" at bounding box center [195, 55] width 16 height 5
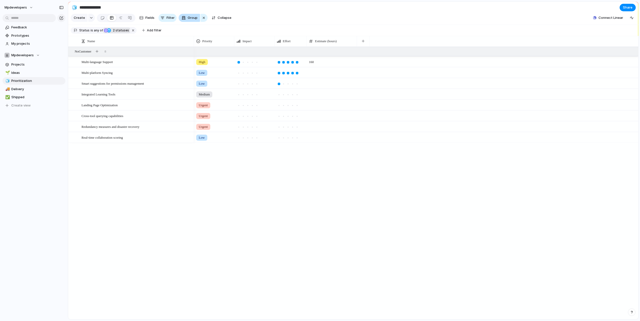
click at [188, 18] on span "Group" at bounding box center [193, 17] width 10 height 5
click at [200, 19] on button "button" at bounding box center [203, 18] width 7 height 8
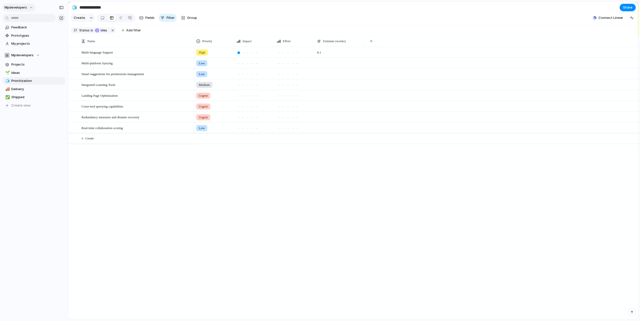
click at [9, 6] on span "mpdevelopers" at bounding box center [16, 7] width 22 height 5
click at [9, 6] on div "Settings Invite members Change theme Sign out" at bounding box center [320, 160] width 640 height 321
